Goal: Task Accomplishment & Management: Manage account settings

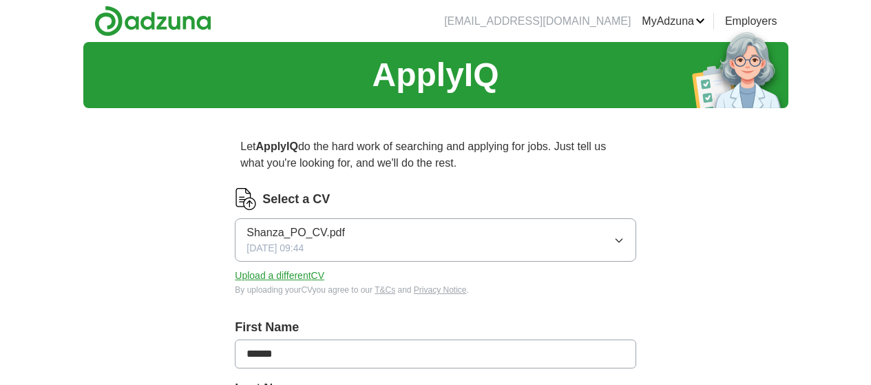
click at [574, 245] on button "Shanza_PO_CV.pdf [DATE] 09:44" at bounding box center [435, 239] width 401 height 43
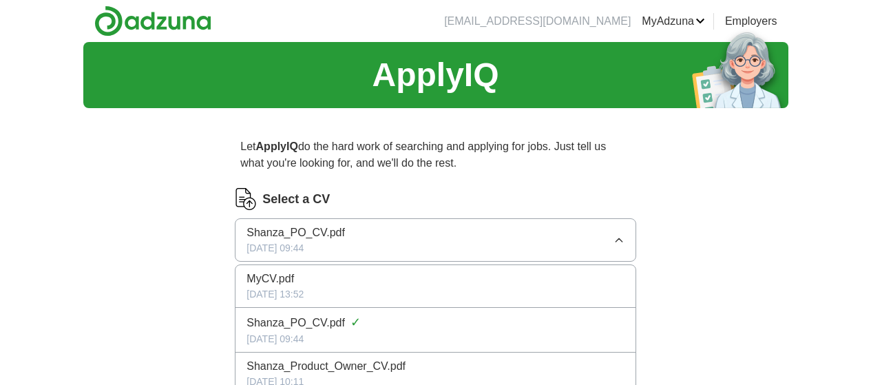
click at [386, 297] on div "[DATE] 13:52" at bounding box center [434, 294] width 377 height 14
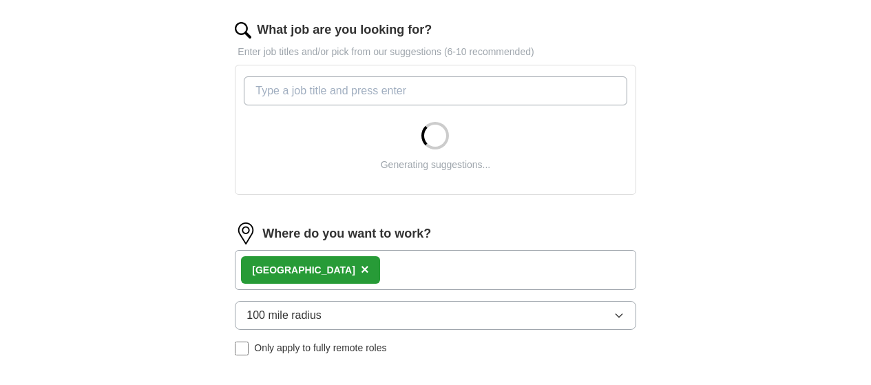
scroll to position [447, 0]
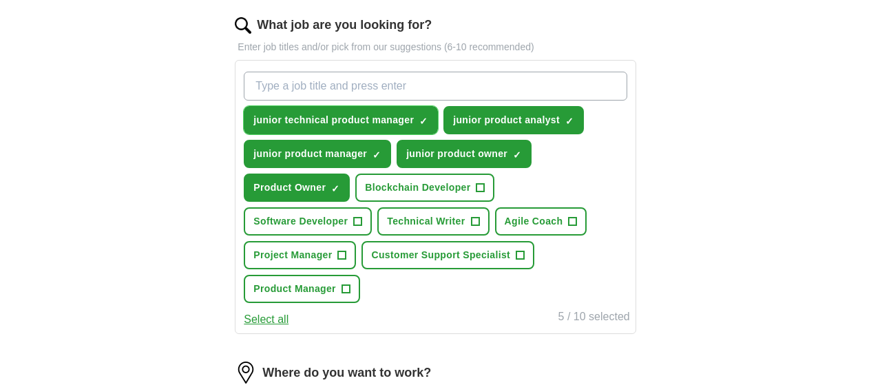
click at [0, 0] on span "×" at bounding box center [0, 0] width 0 height 0
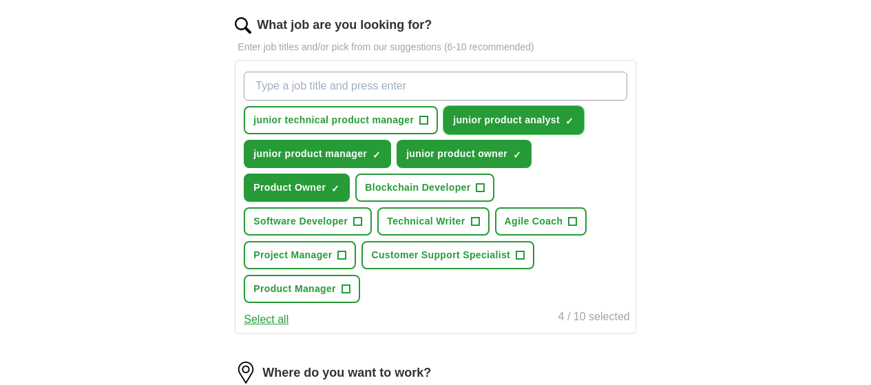
click at [443, 134] on button "junior product analyst ✓ ×" at bounding box center [513, 120] width 140 height 28
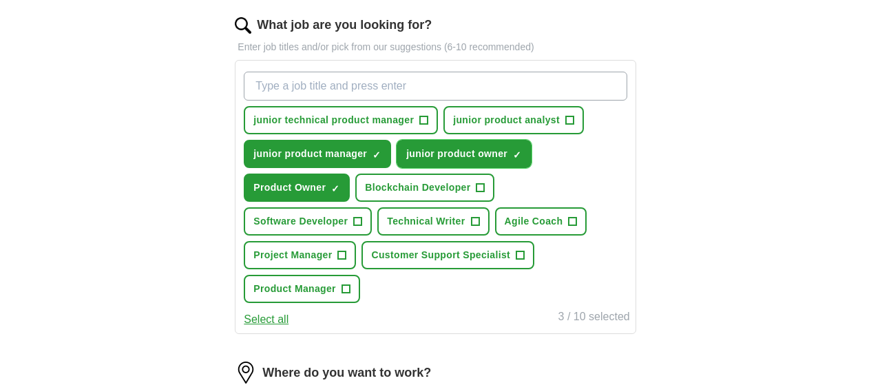
click at [0, 0] on span "×" at bounding box center [0, 0] width 0 height 0
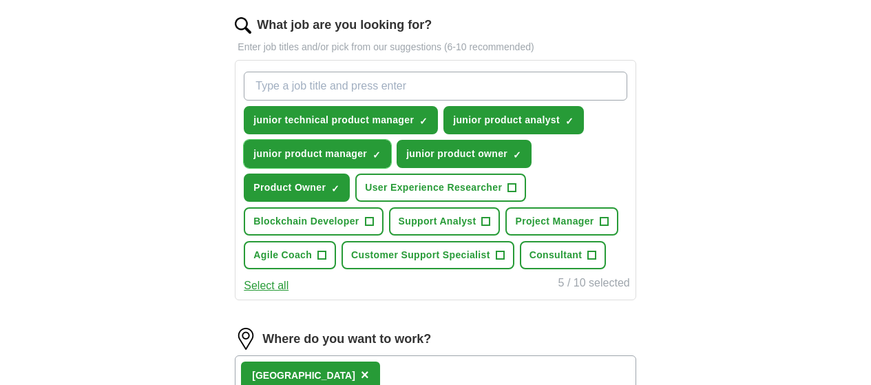
click at [0, 0] on span "×" at bounding box center [0, 0] width 0 height 0
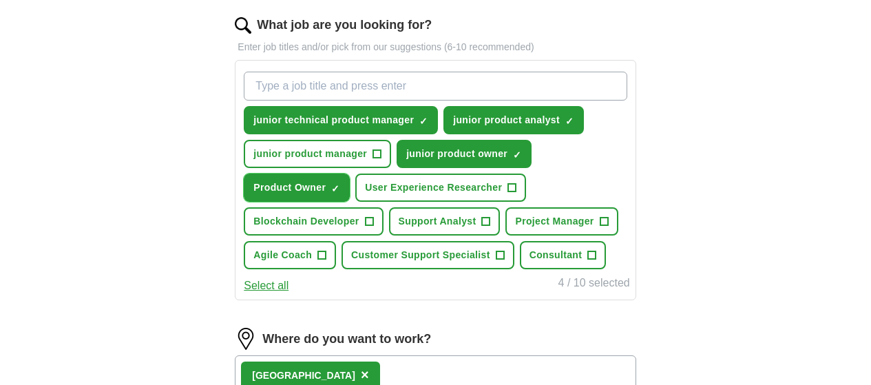
click at [0, 0] on span "×" at bounding box center [0, 0] width 0 height 0
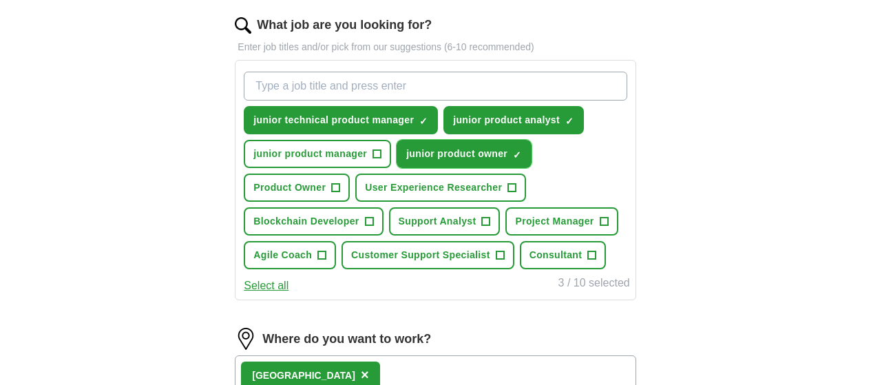
click at [0, 0] on span "×" at bounding box center [0, 0] width 0 height 0
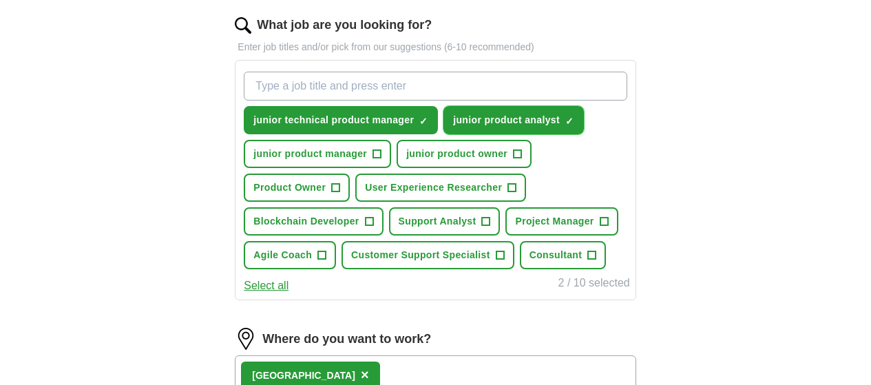
click at [0, 0] on span "×" at bounding box center [0, 0] width 0 height 0
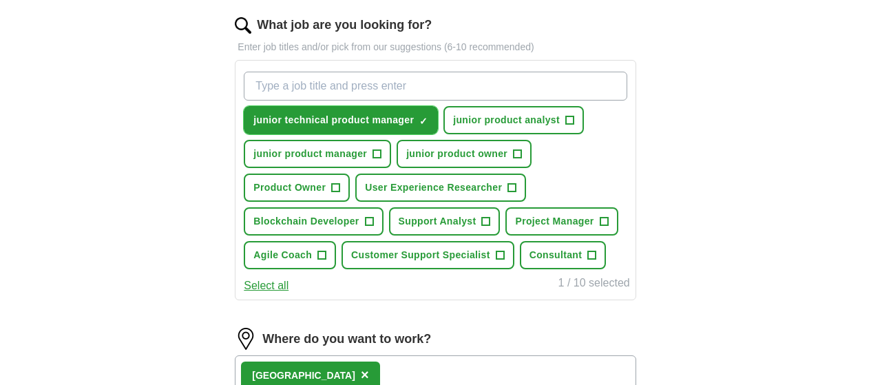
click at [427, 121] on span "✓ ×" at bounding box center [423, 120] width 8 height 8
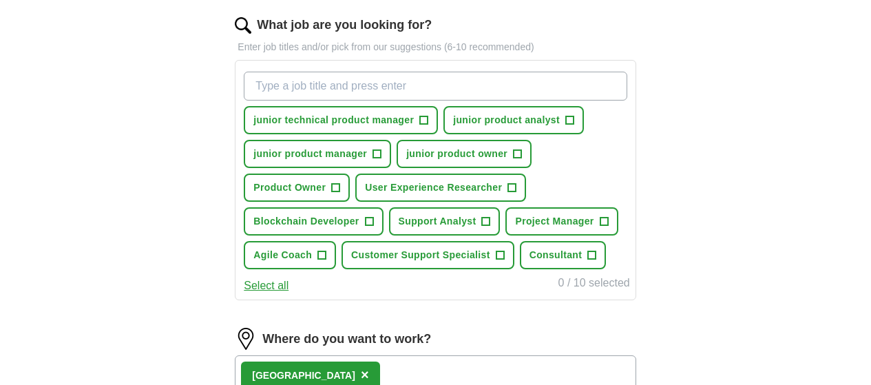
click at [436, 89] on input "What job are you looking for?" at bounding box center [435, 86] width 383 height 29
type input "product support"
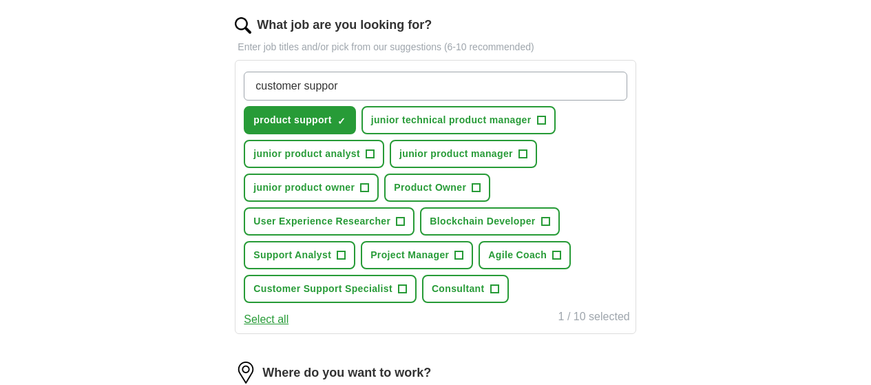
type input "customer support"
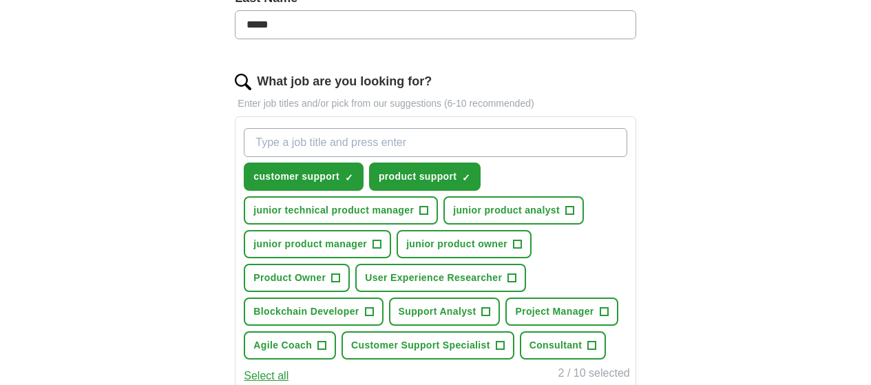
scroll to position [380, 0]
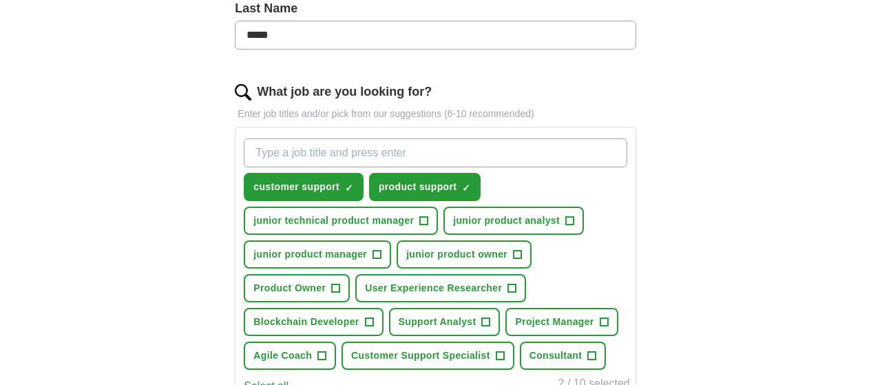
click at [317, 145] on input "What job are you looking for?" at bounding box center [435, 152] width 383 height 29
type input "p"
type input "customer service"
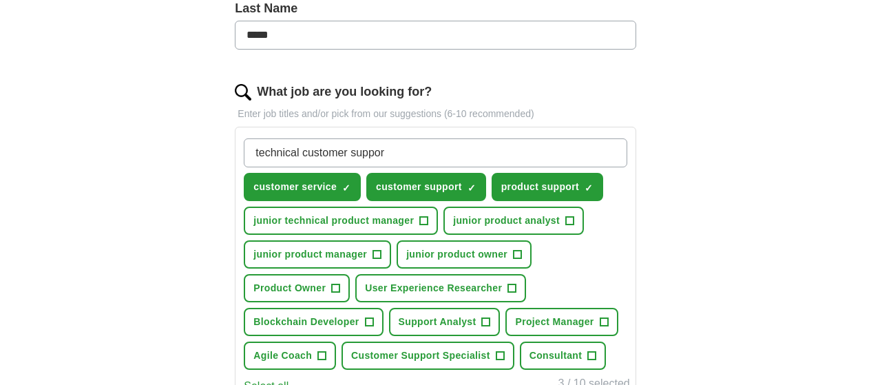
type input "technical customer support"
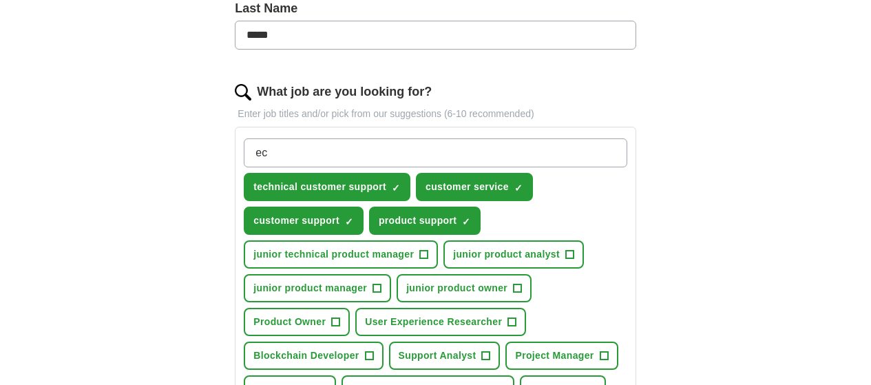
type input "e"
type input "f"
type input "technical support"
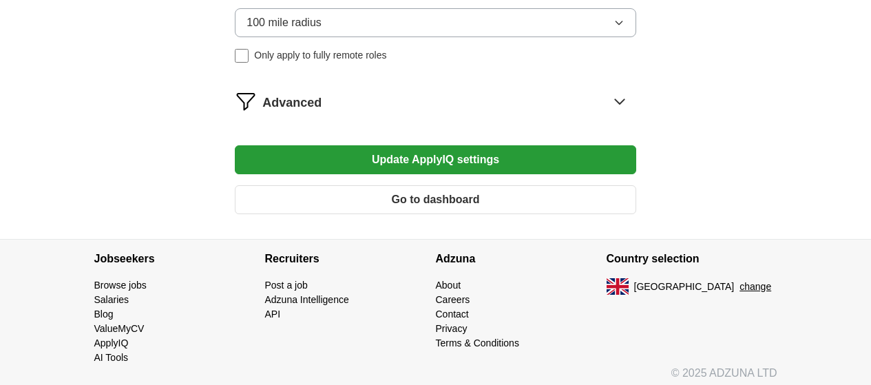
scroll to position [915, 0]
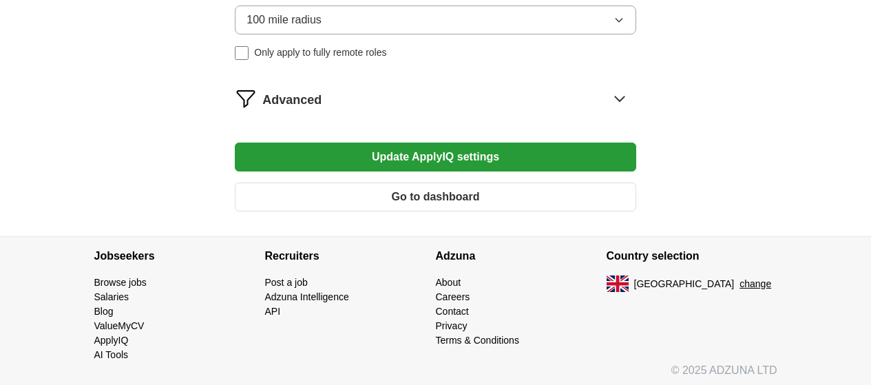
click at [348, 60] on span "Only apply to fully remote roles" at bounding box center [320, 52] width 132 height 14
click at [499, 171] on button "Update ApplyIQ settings" at bounding box center [435, 156] width 401 height 29
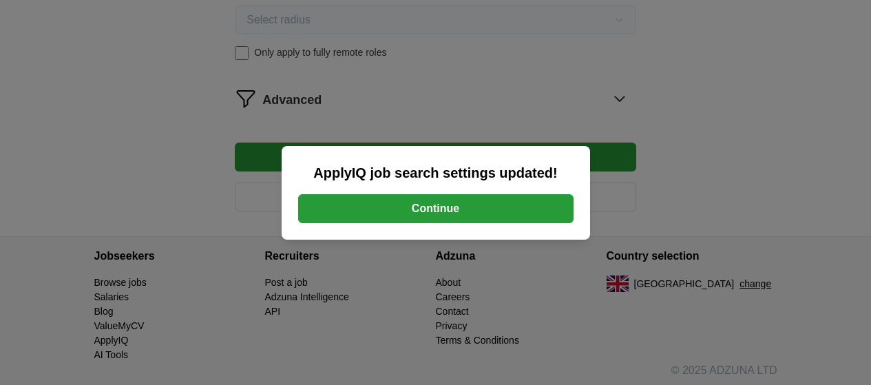
click at [478, 204] on button "Continue" at bounding box center [435, 208] width 275 height 29
